Goal: Task Accomplishment & Management: Use online tool/utility

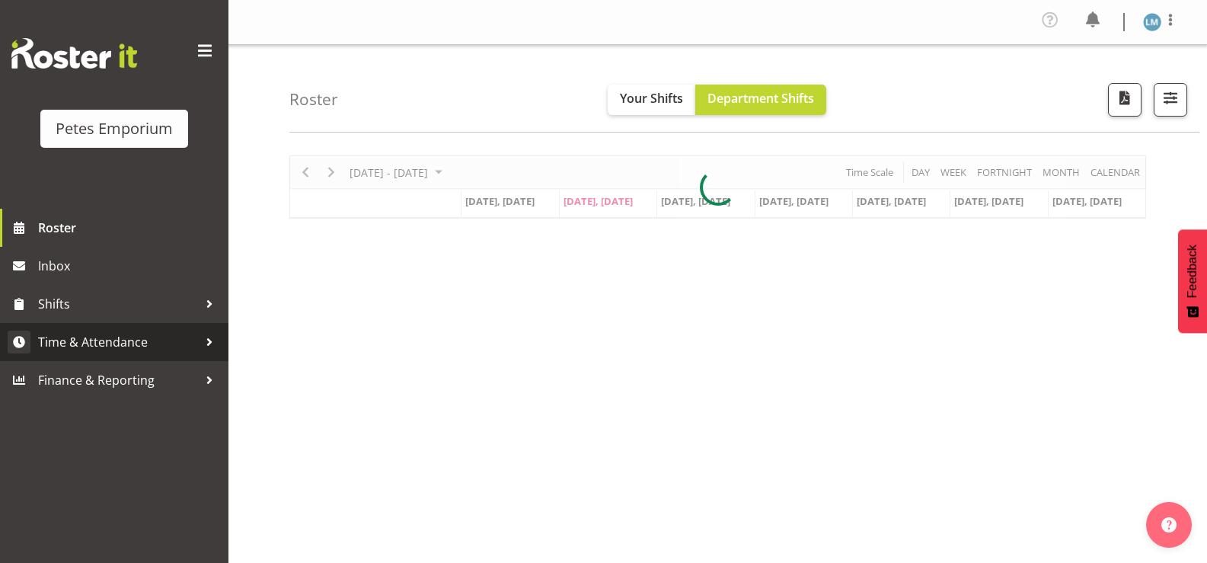
click at [167, 342] on span "Time & Attendance" at bounding box center [118, 341] width 160 height 23
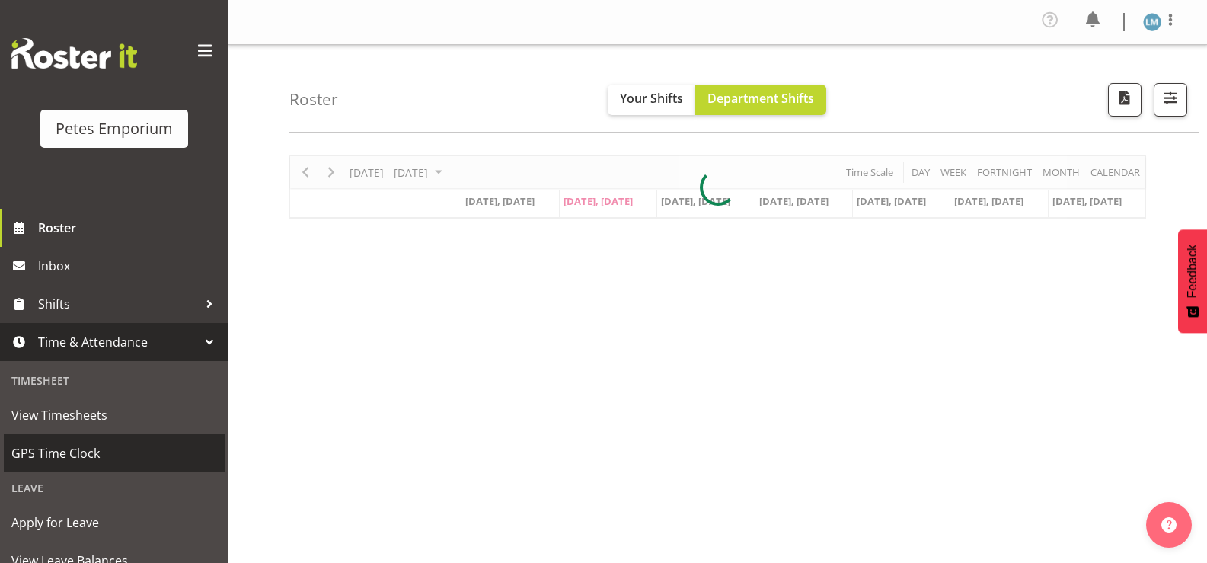
click at [125, 445] on span "GPS Time Clock" at bounding box center [114, 453] width 206 height 23
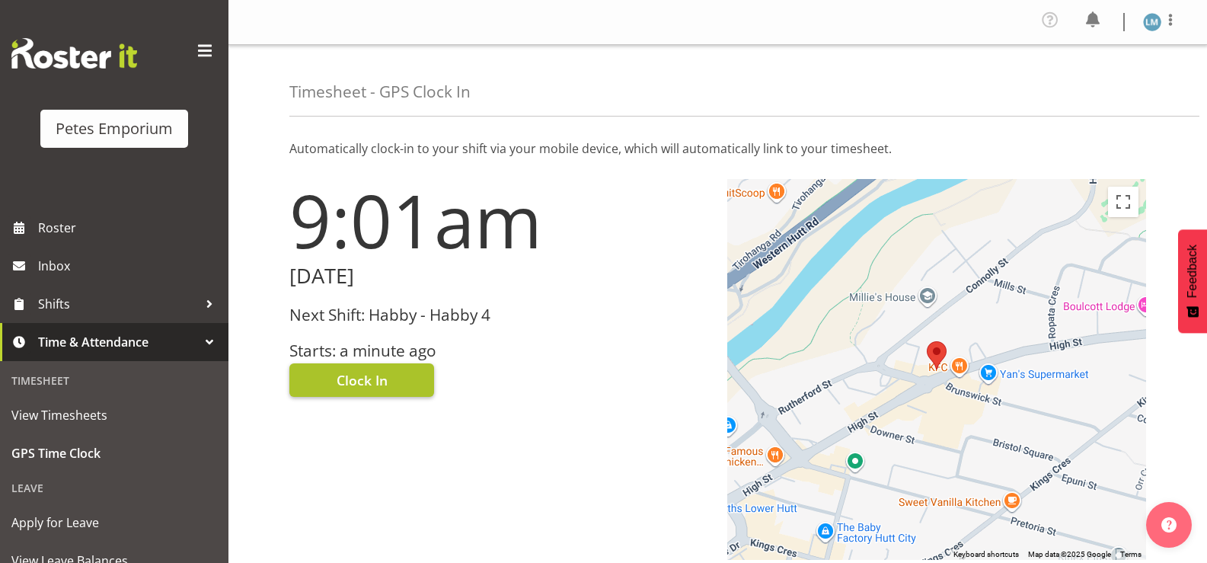
click at [401, 391] on button "Clock In" at bounding box center [361, 380] width 145 height 34
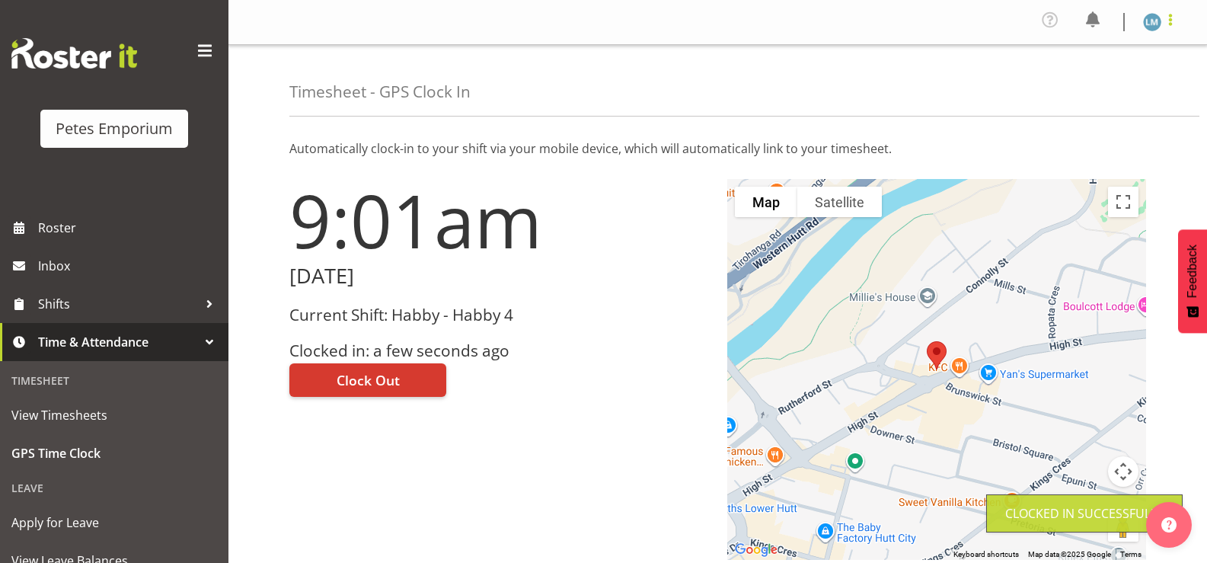
click at [1162, 18] on span at bounding box center [1170, 20] width 18 height 18
click at [1094, 87] on link "Log Out" at bounding box center [1106, 83] width 146 height 27
